Goal: Check status: Check status

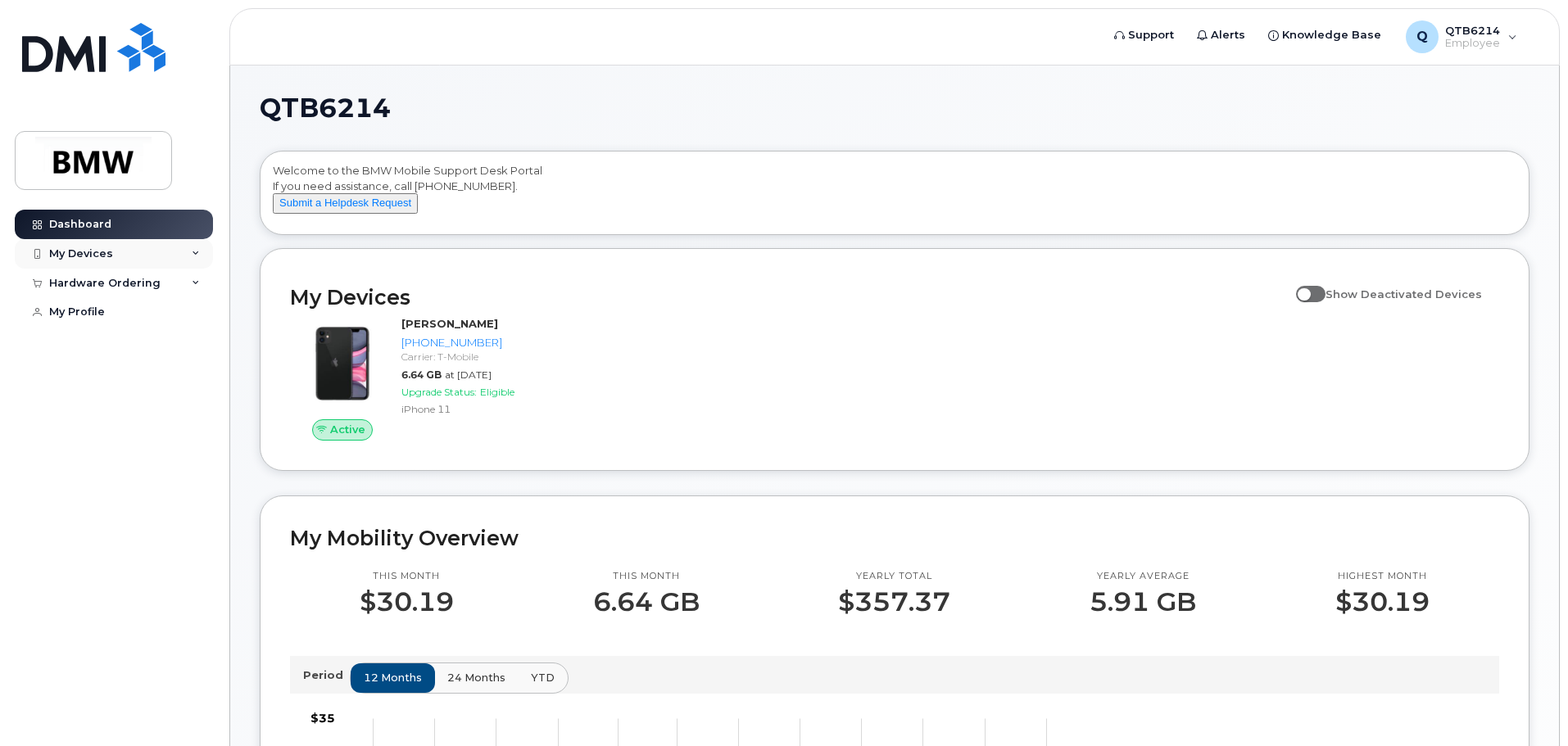
click at [118, 252] on div "My Devices" at bounding box center [113, 254] width 198 height 30
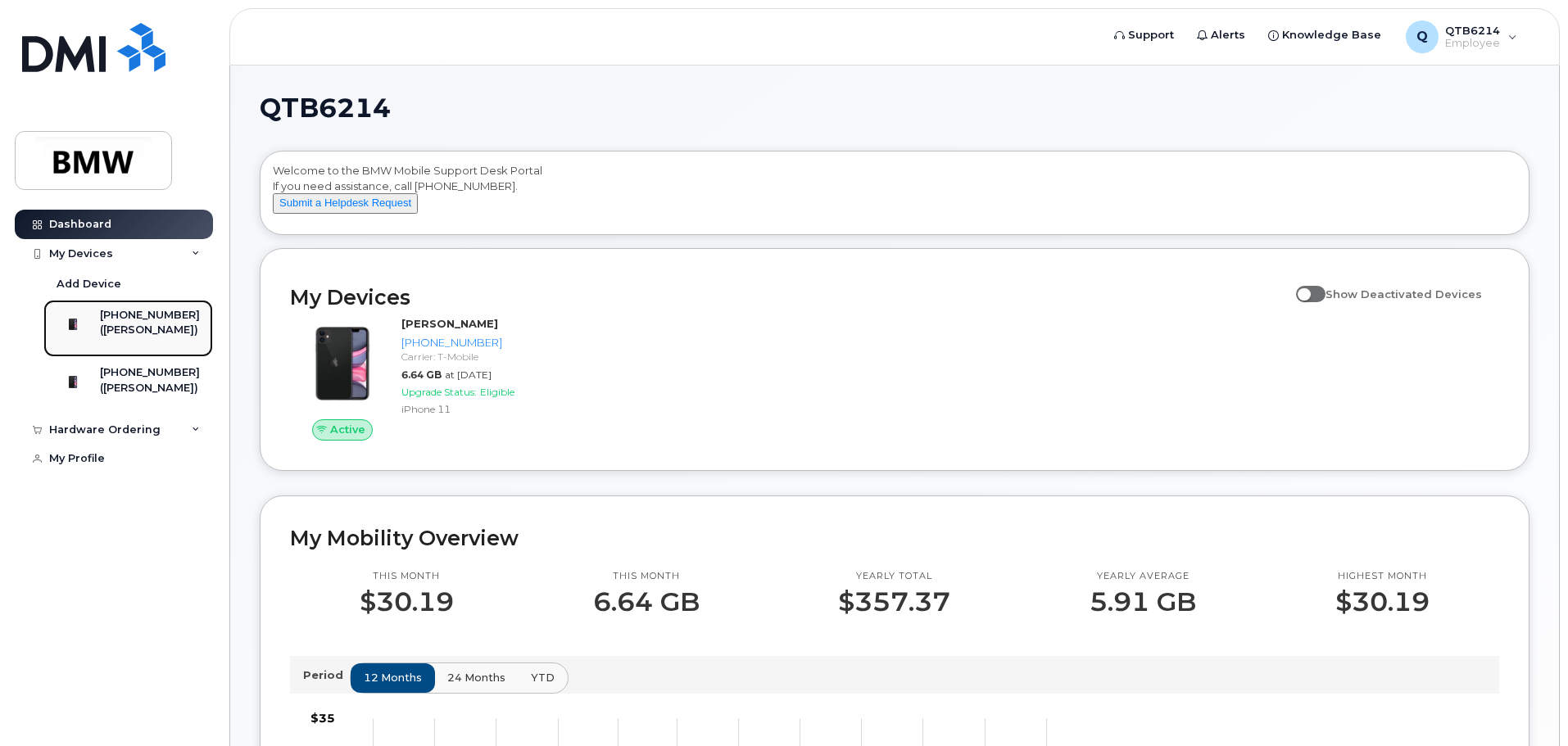
click at [119, 330] on div "([PERSON_NAME])" at bounding box center [150, 330] width 100 height 14
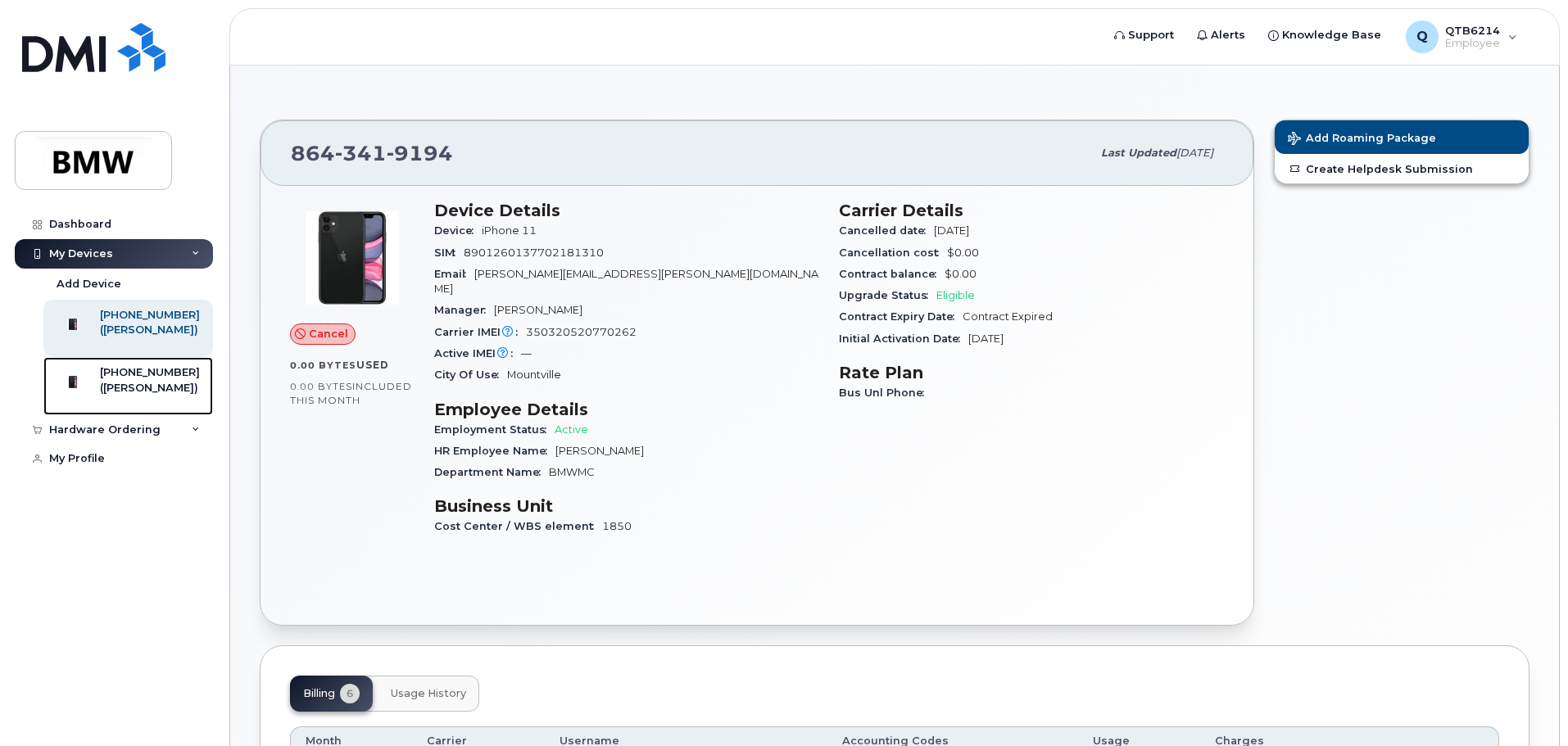
click at [140, 394] on div "([PERSON_NAME])" at bounding box center [150, 387] width 100 height 14
